Goal: Task Accomplishment & Management: Complete application form

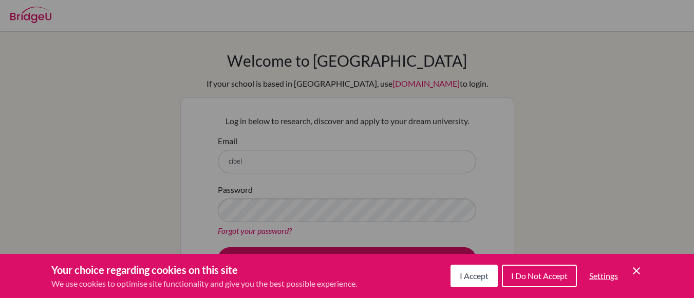
click at [460, 272] on span "I Accept" at bounding box center [474, 276] width 29 height 10
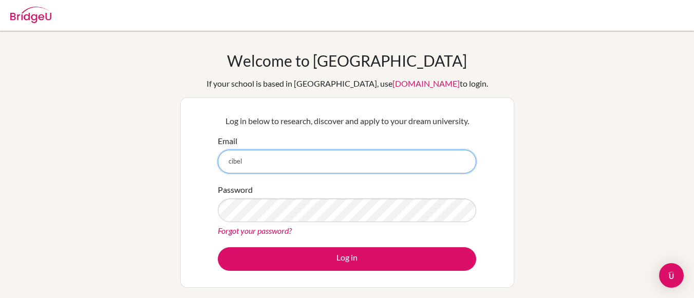
click at [249, 158] on input "cibel" at bounding box center [347, 162] width 258 height 24
type input "[EMAIL_ADDRESS][DOMAIN_NAME]"
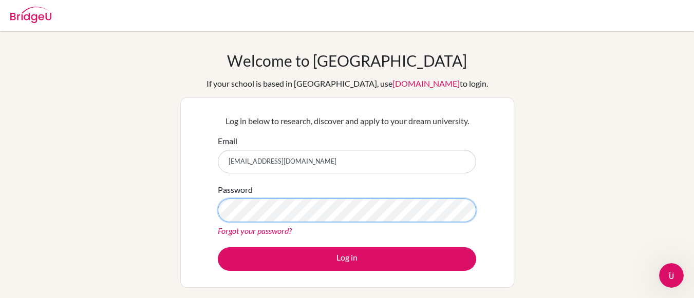
click at [218, 248] on button "Log in" at bounding box center [347, 260] width 258 height 24
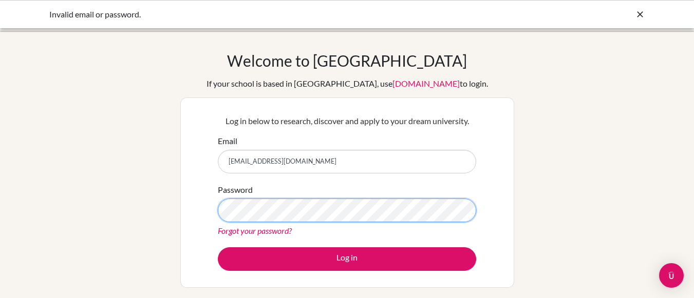
click at [218, 248] on button "Log in" at bounding box center [347, 260] width 258 height 24
